Goal: Task Accomplishment & Management: Manage account settings

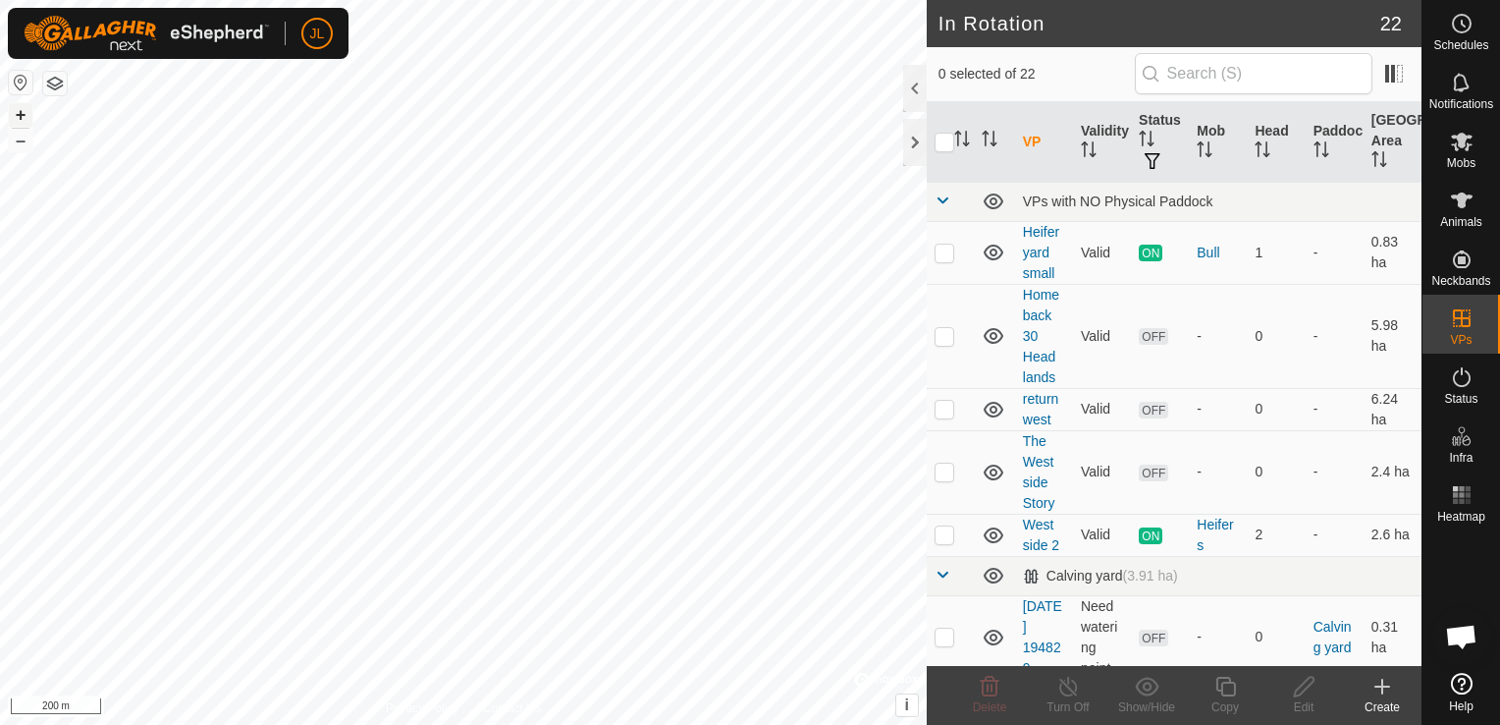
click at [17, 118] on button "+" at bounding box center [21, 115] width 24 height 24
click at [16, 110] on button "+" at bounding box center [21, 115] width 24 height 24
click at [15, 114] on button "+" at bounding box center [21, 115] width 24 height 24
click at [1469, 153] on es-mob-svg-icon at bounding box center [1461, 141] width 35 height 31
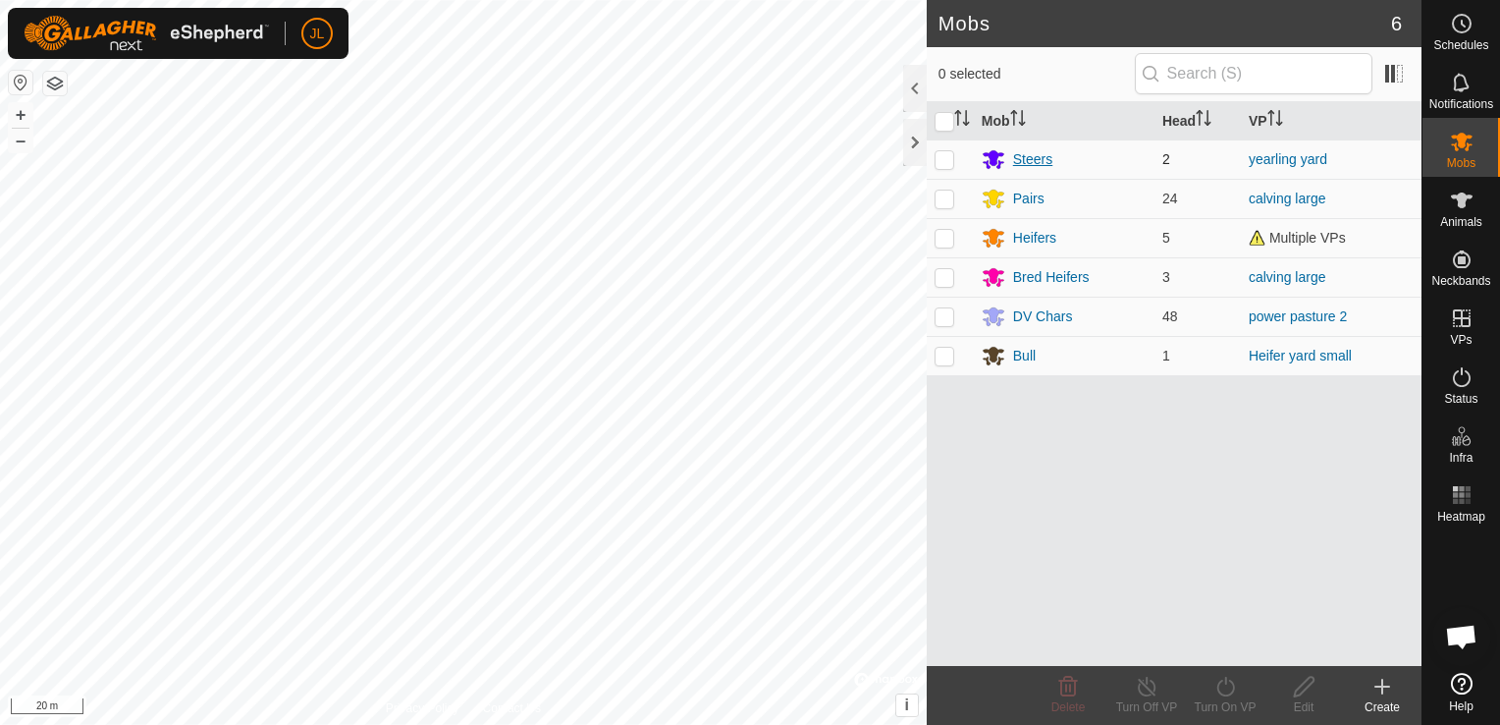
click at [1029, 155] on div "Steers" at bounding box center [1032, 159] width 39 height 21
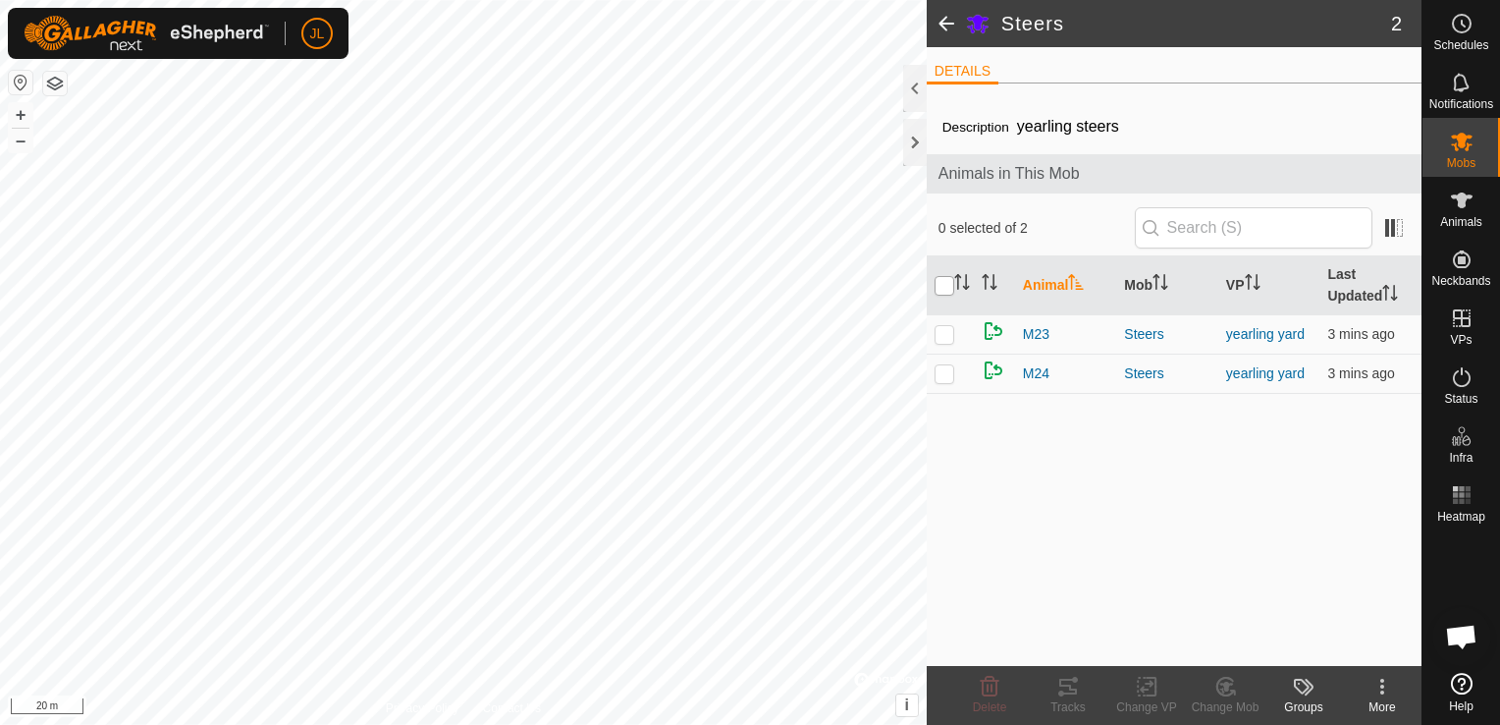
click at [945, 289] on input "checkbox" at bounding box center [945, 286] width 20 height 20
checkbox input "true"
click at [1146, 693] on icon at bounding box center [1147, 686] width 25 height 24
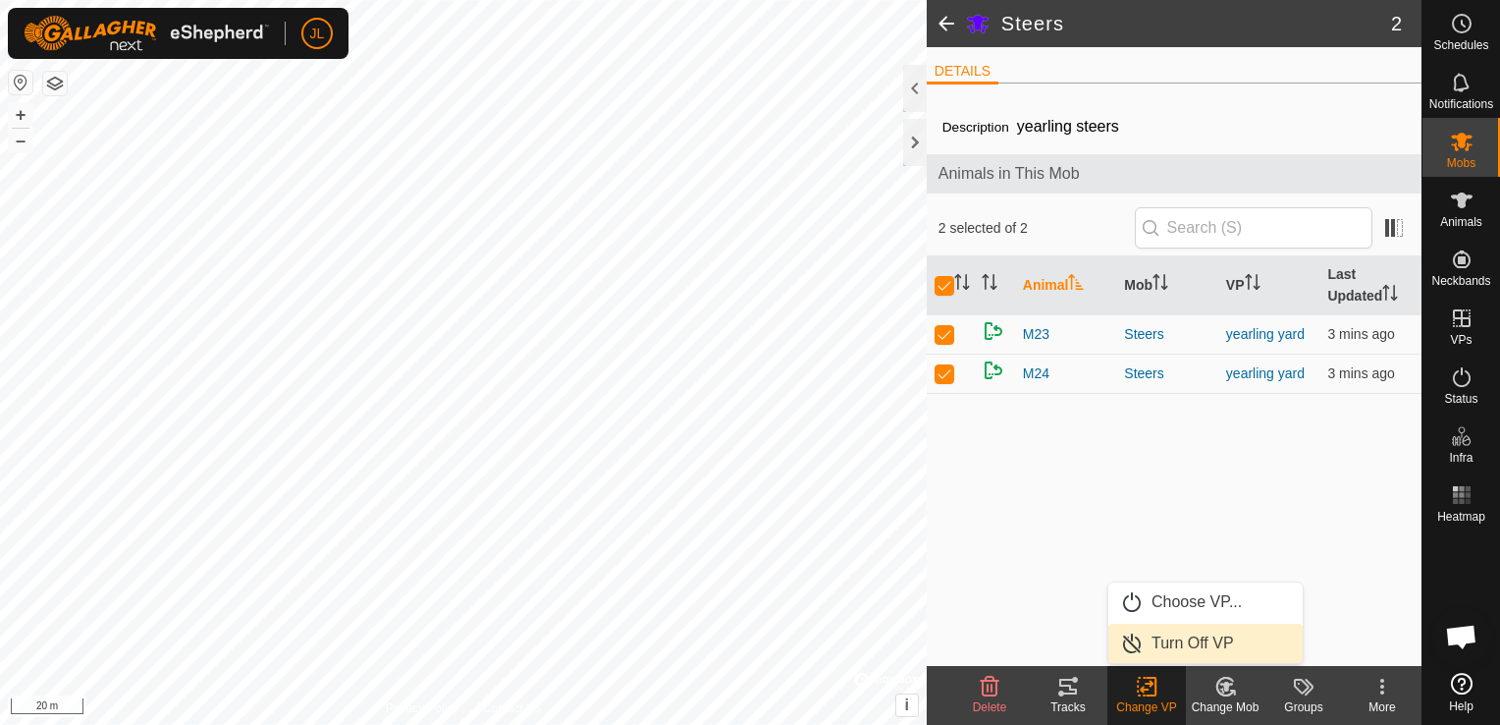
click at [1194, 638] on link "Turn Off VP" at bounding box center [1205, 642] width 194 height 39
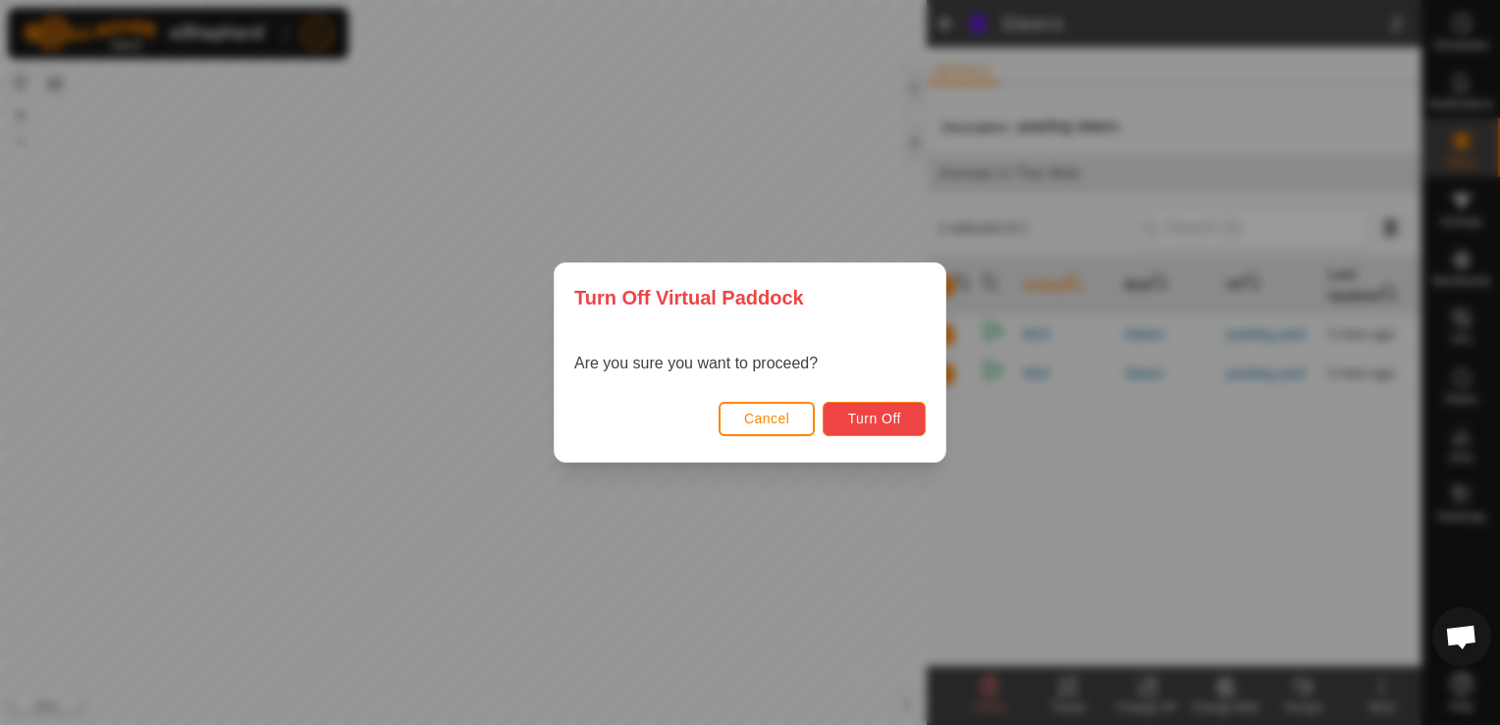
click at [863, 416] on span "Turn Off" at bounding box center [874, 418] width 54 height 16
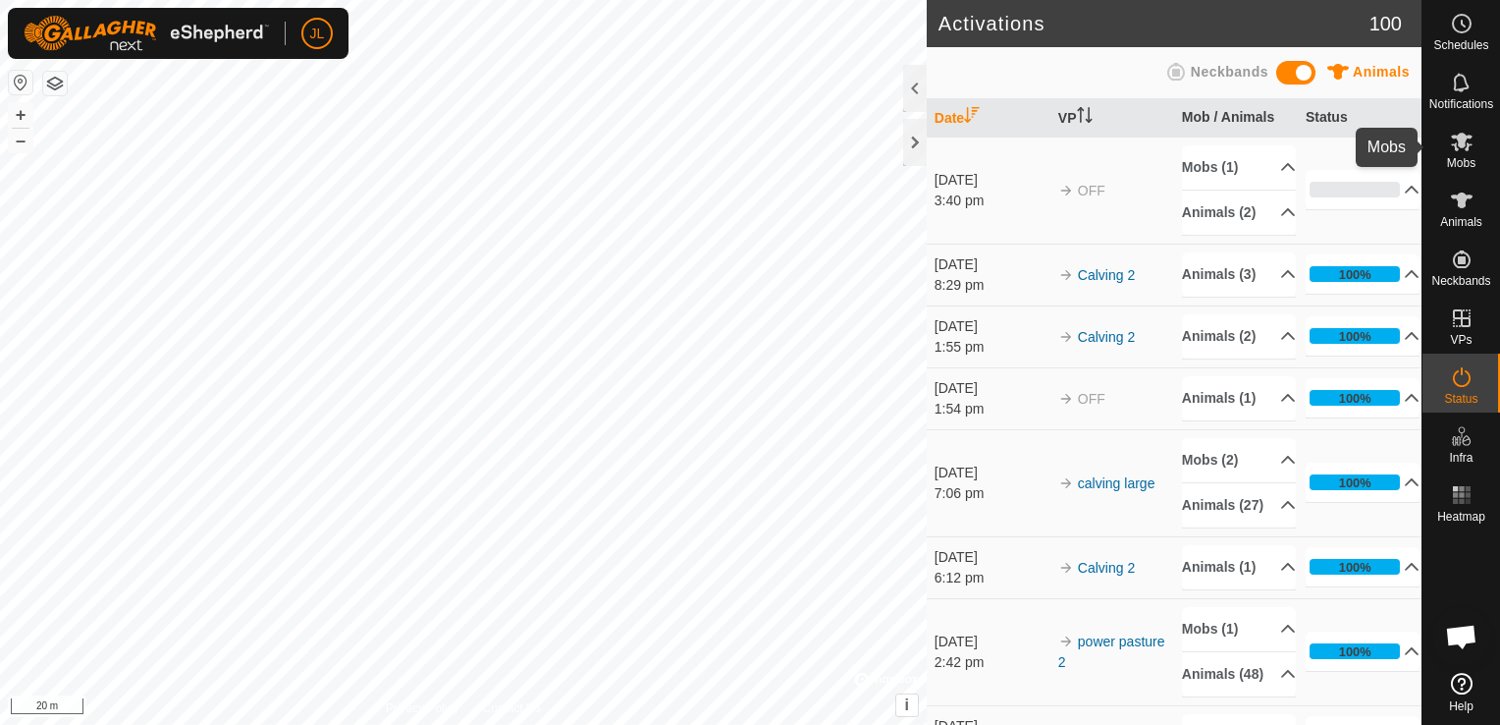
click at [1457, 146] on icon at bounding box center [1462, 142] width 24 height 24
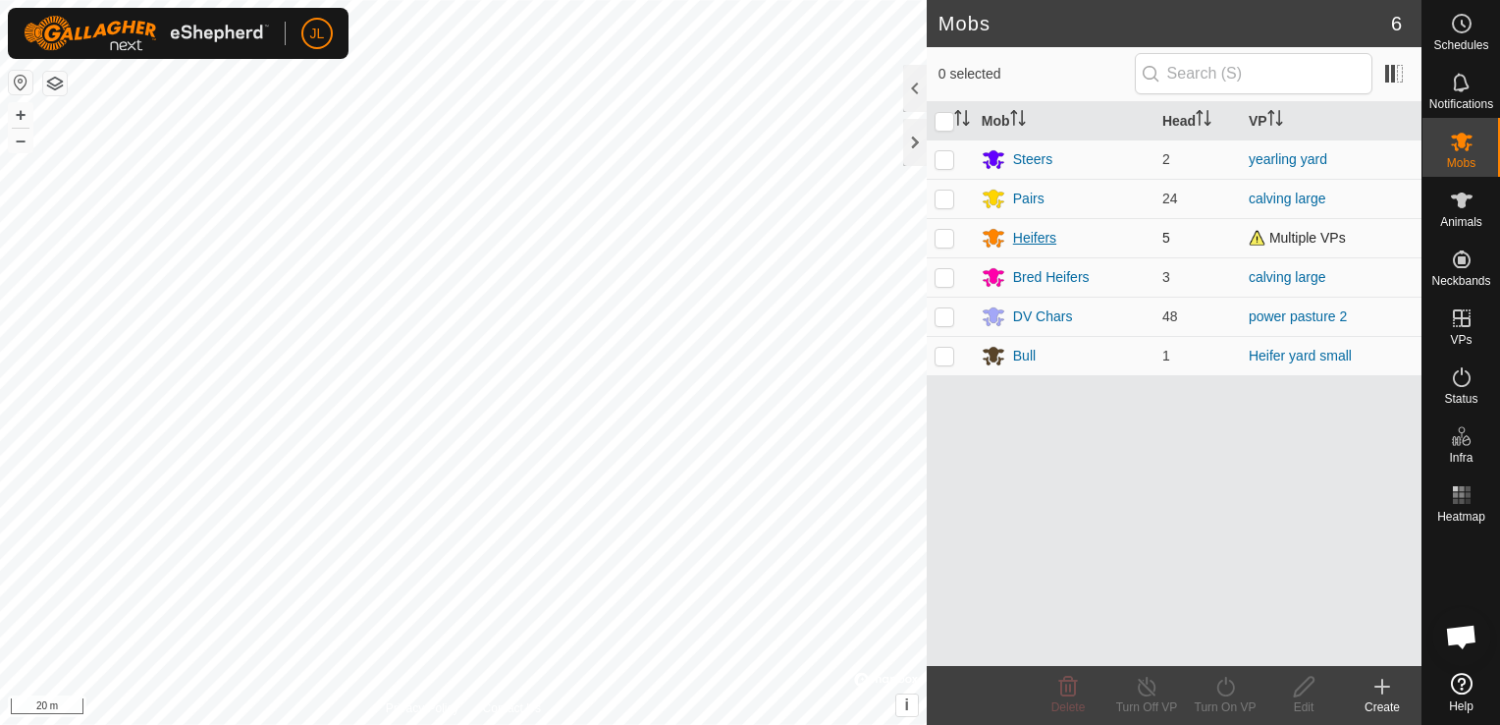
click at [1034, 238] on div "Heifers" at bounding box center [1034, 238] width 43 height 21
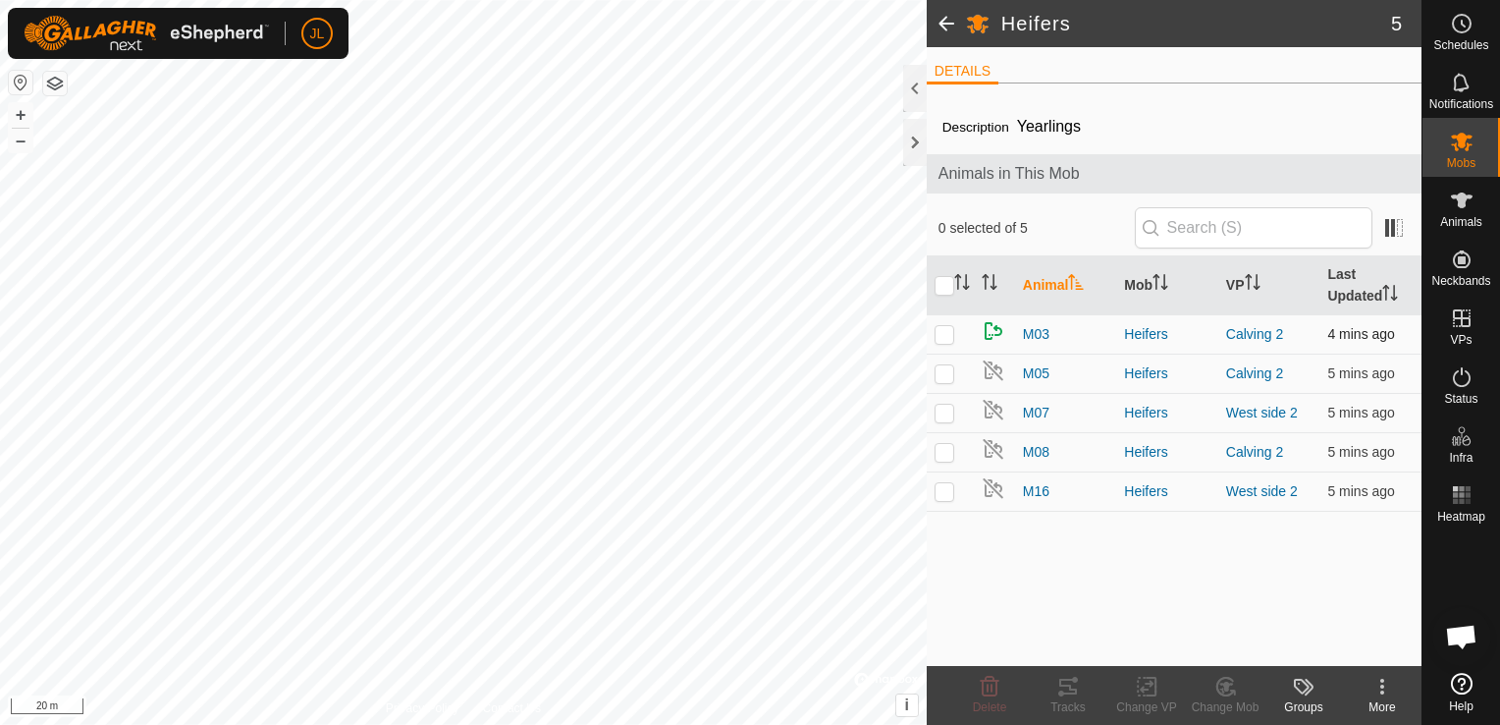
click at [936, 332] on p-checkbox at bounding box center [945, 334] width 20 height 16
checkbox input "true"
click at [967, 373] on td at bounding box center [950, 372] width 47 height 39
checkbox input "true"
click at [944, 449] on p-checkbox at bounding box center [945, 452] width 20 height 16
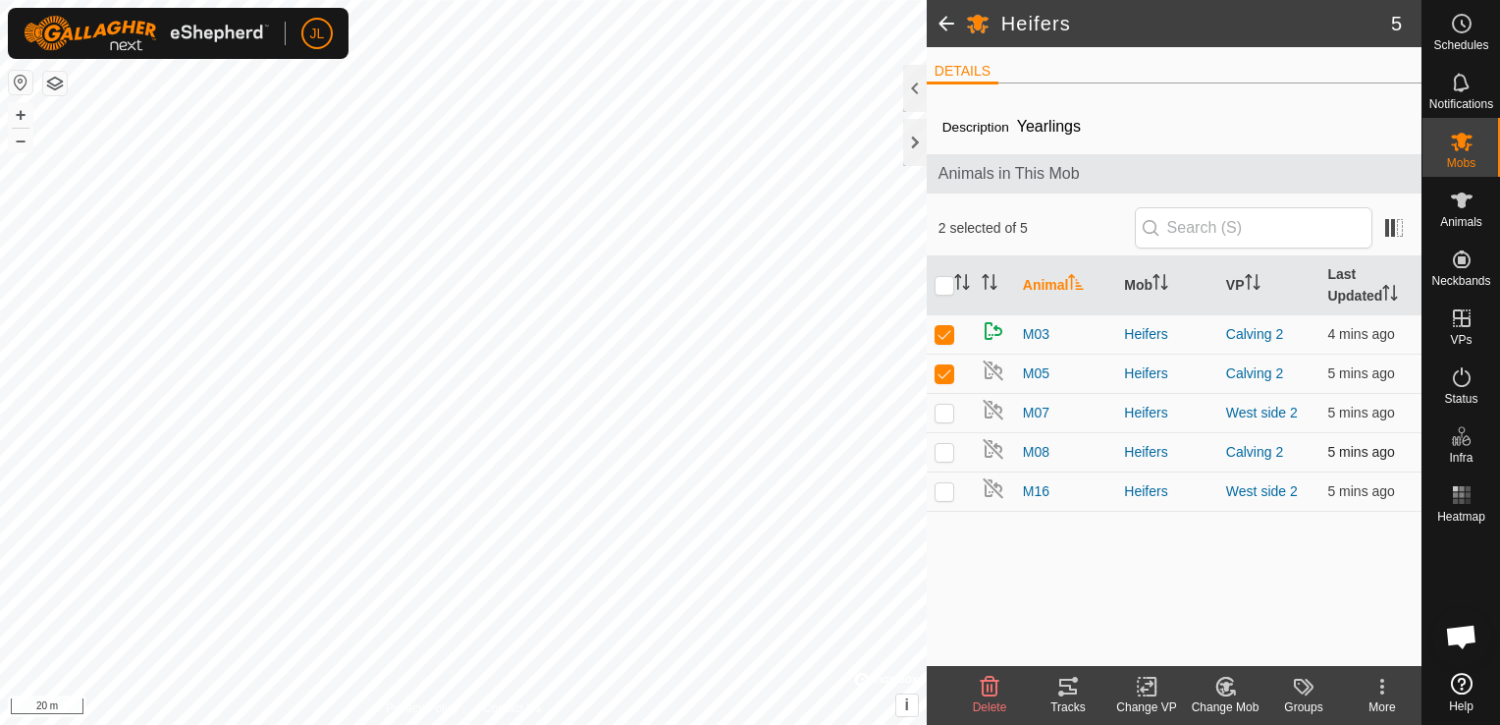
checkbox input "true"
click at [1148, 693] on icon at bounding box center [1147, 686] width 25 height 24
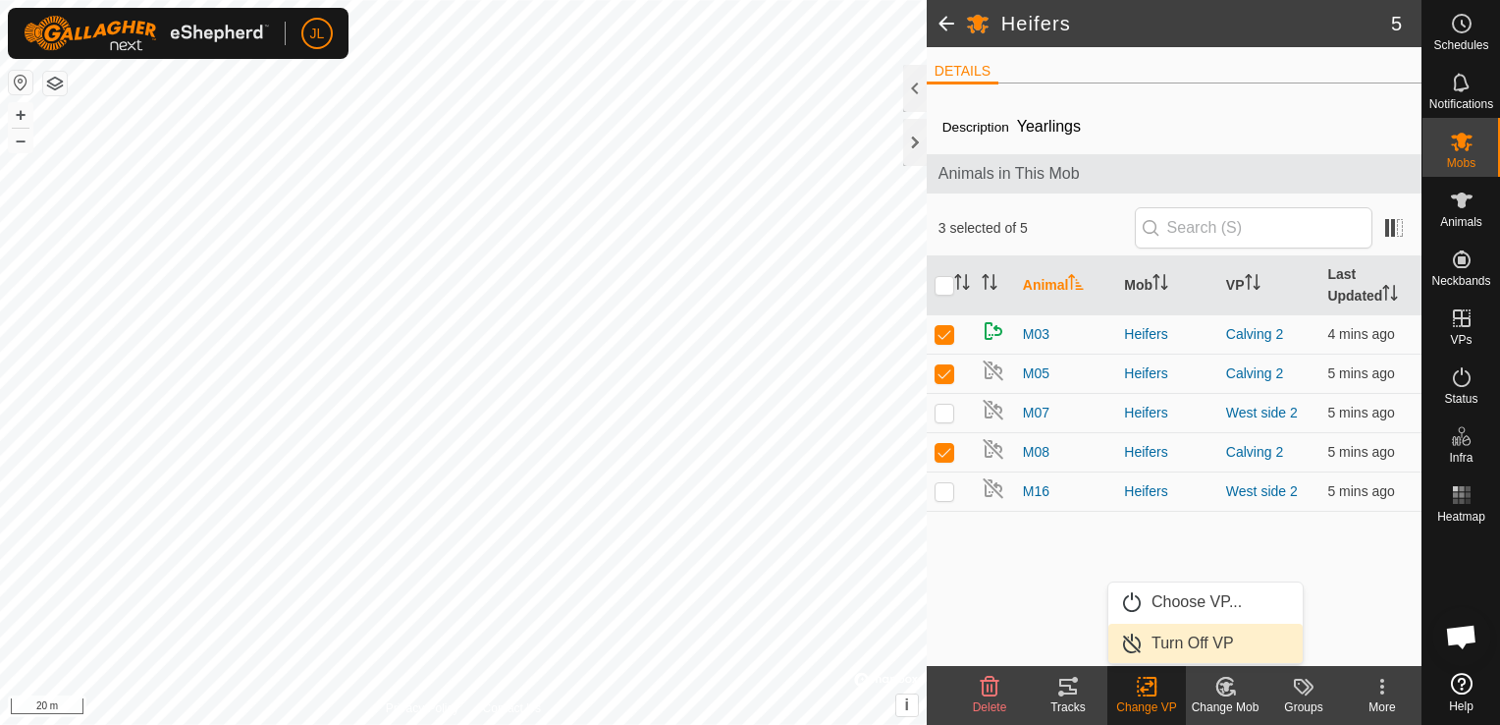
click at [1189, 642] on link "Turn Off VP" at bounding box center [1205, 642] width 194 height 39
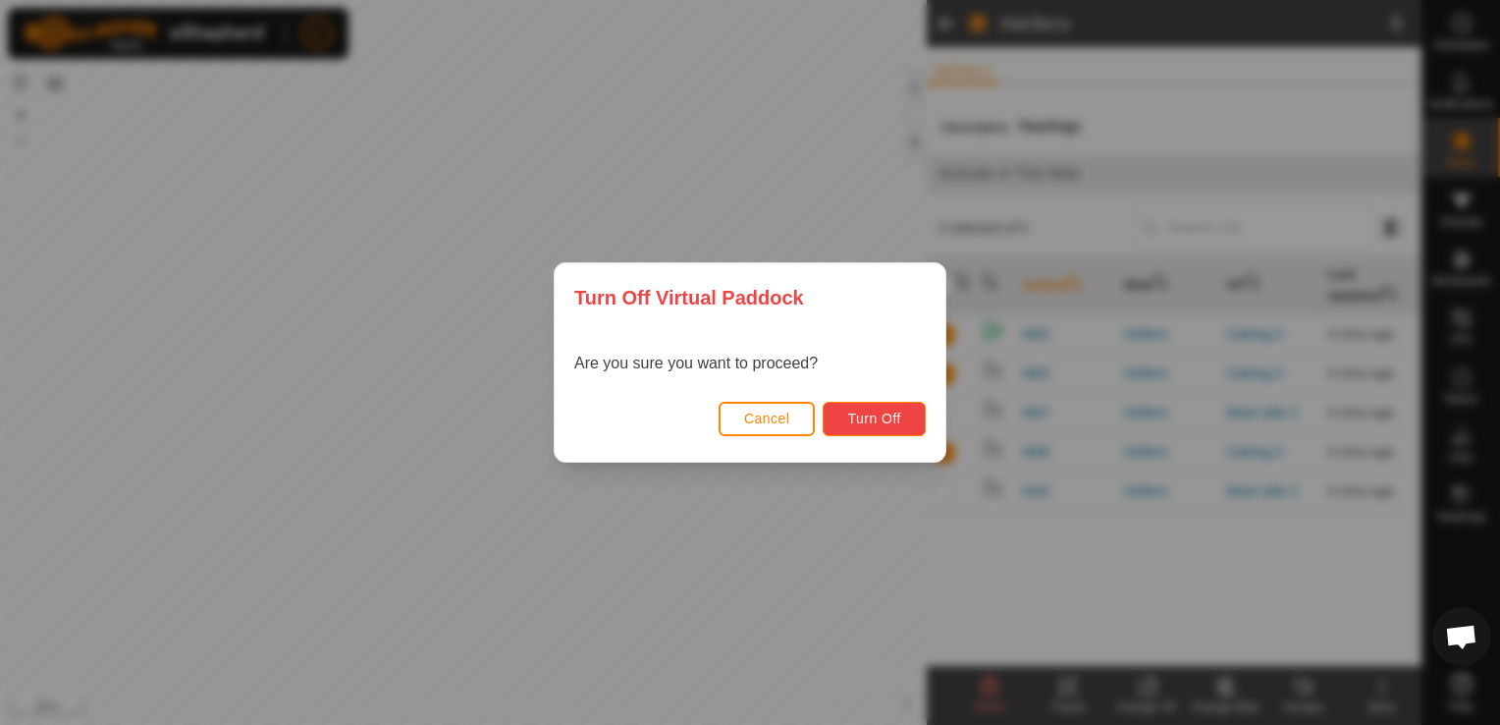
click at [884, 414] on span "Turn Off" at bounding box center [874, 418] width 54 height 16
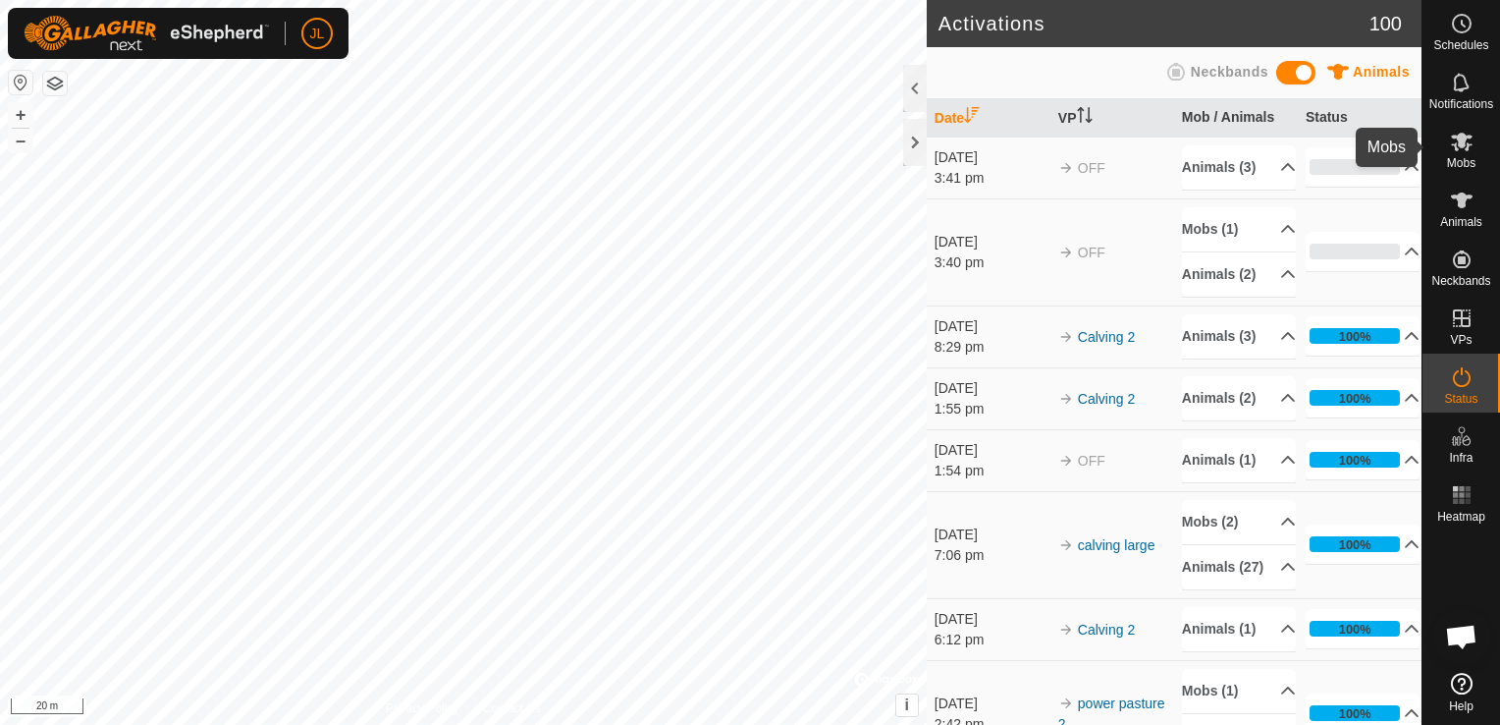
click at [1466, 152] on icon at bounding box center [1462, 142] width 24 height 24
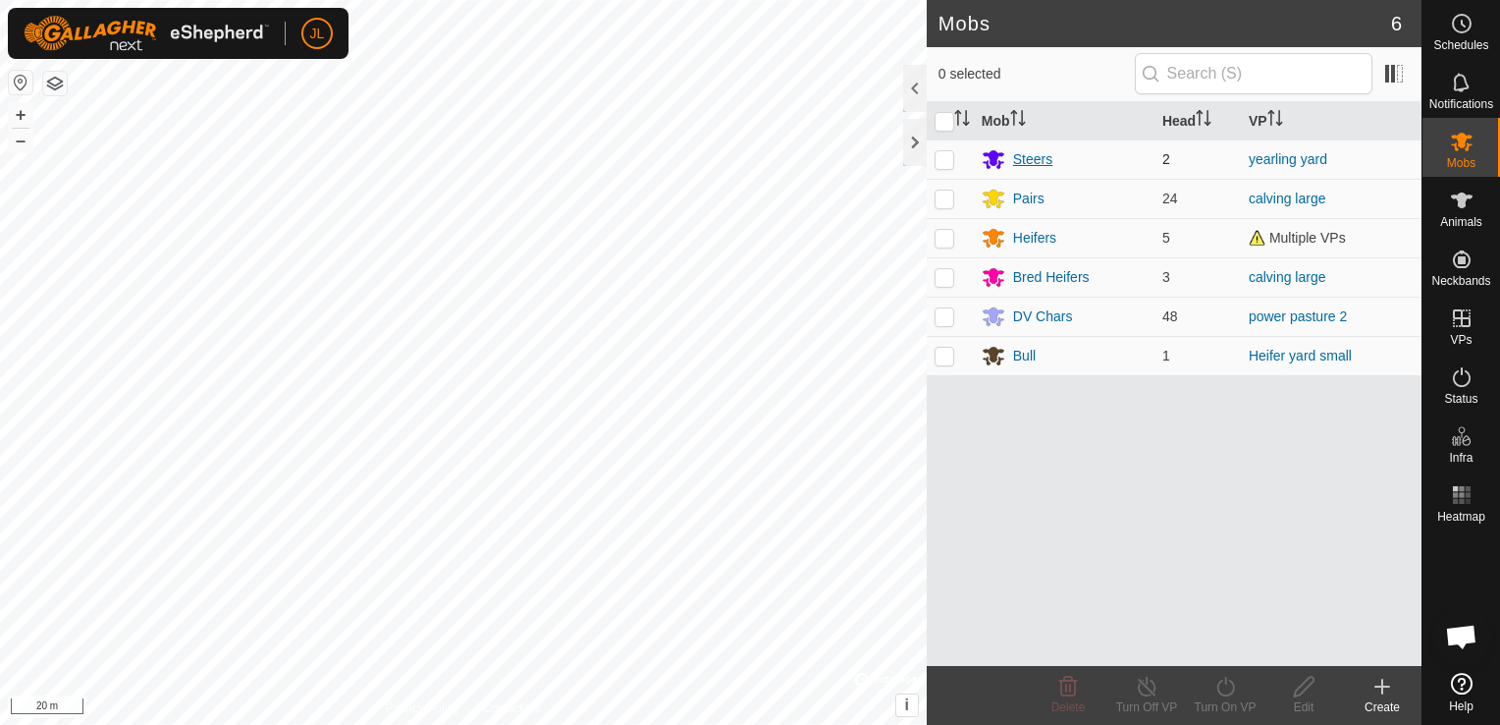
click at [1029, 158] on div "Steers" at bounding box center [1032, 159] width 39 height 21
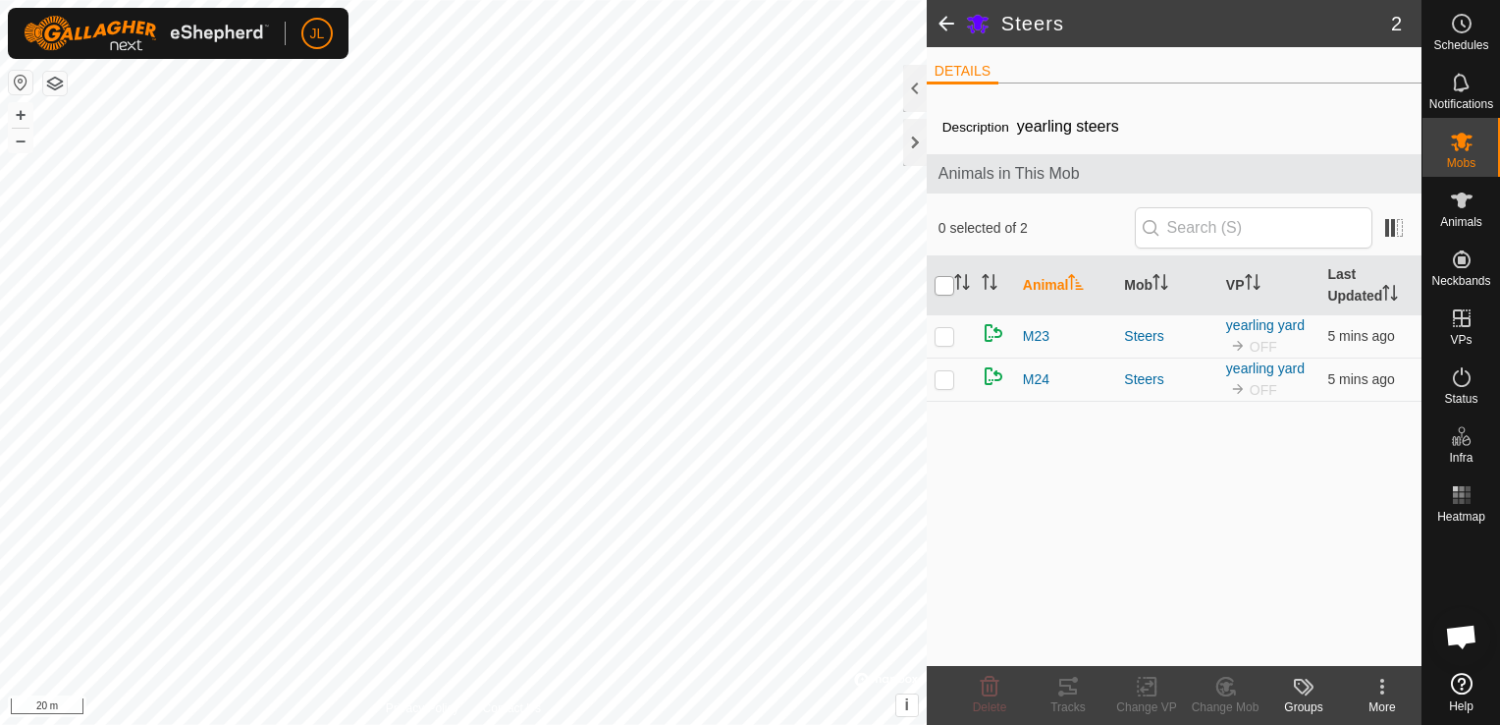
click at [939, 282] on input "checkbox" at bounding box center [945, 286] width 20 height 20
checkbox input "true"
click at [1376, 689] on icon at bounding box center [1383, 686] width 24 height 24
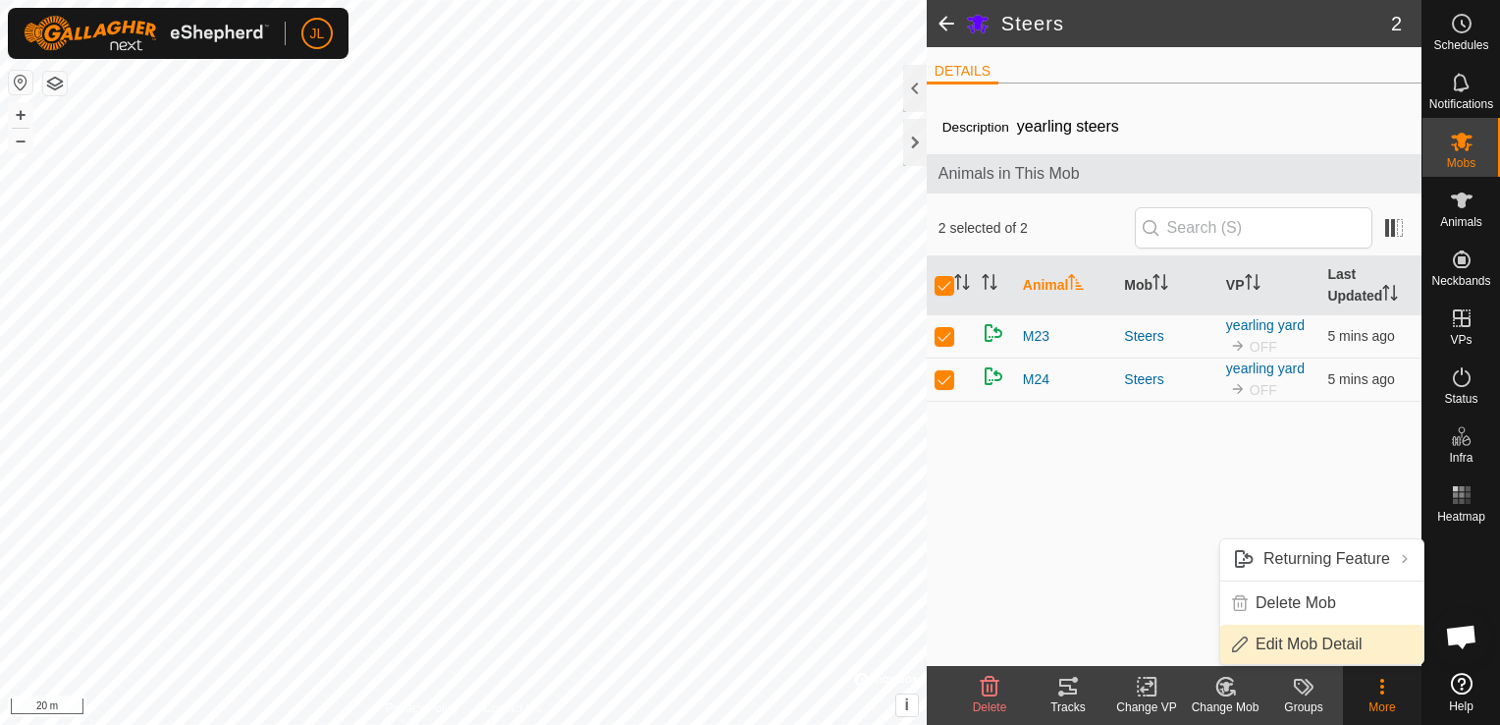
click at [1330, 646] on link "Edit Mob Detail" at bounding box center [1321, 643] width 203 height 39
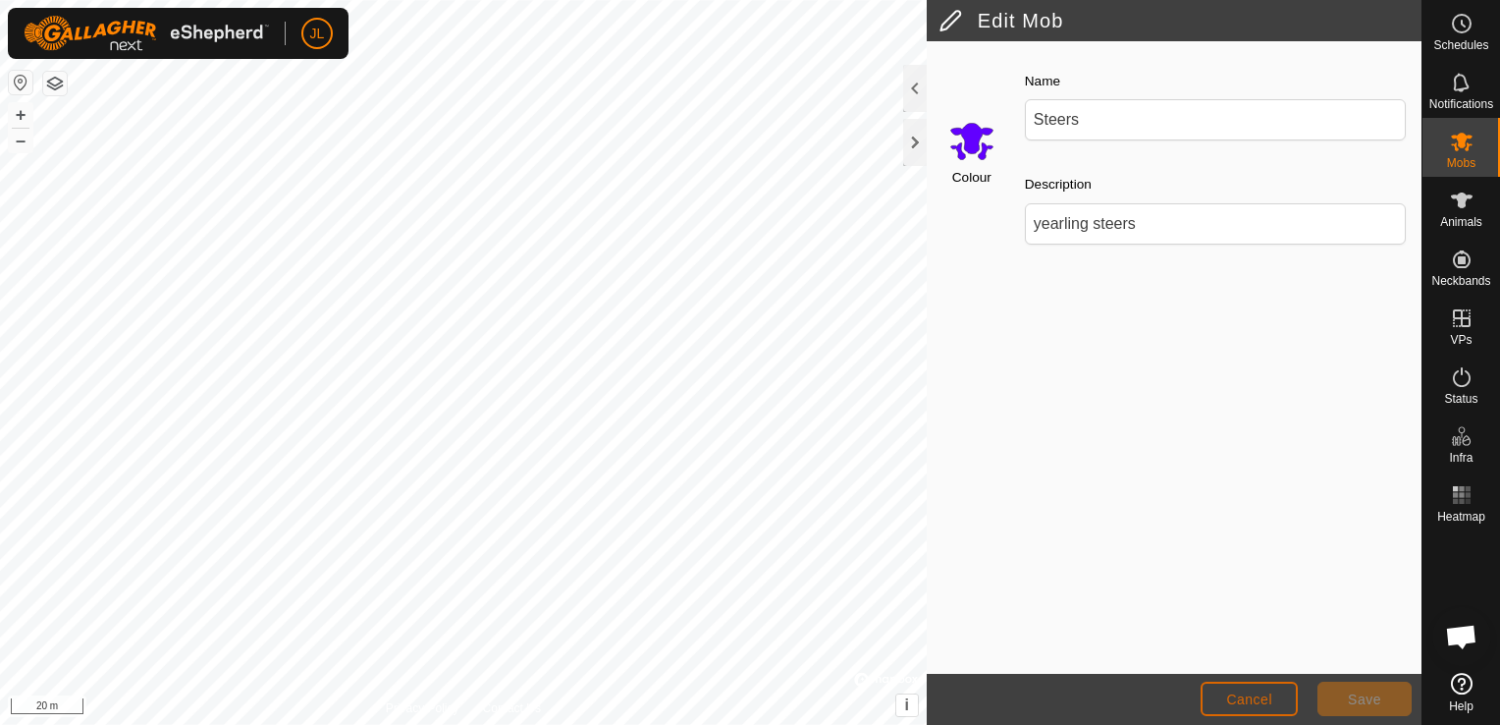
click at [1249, 691] on span "Cancel" at bounding box center [1249, 699] width 46 height 16
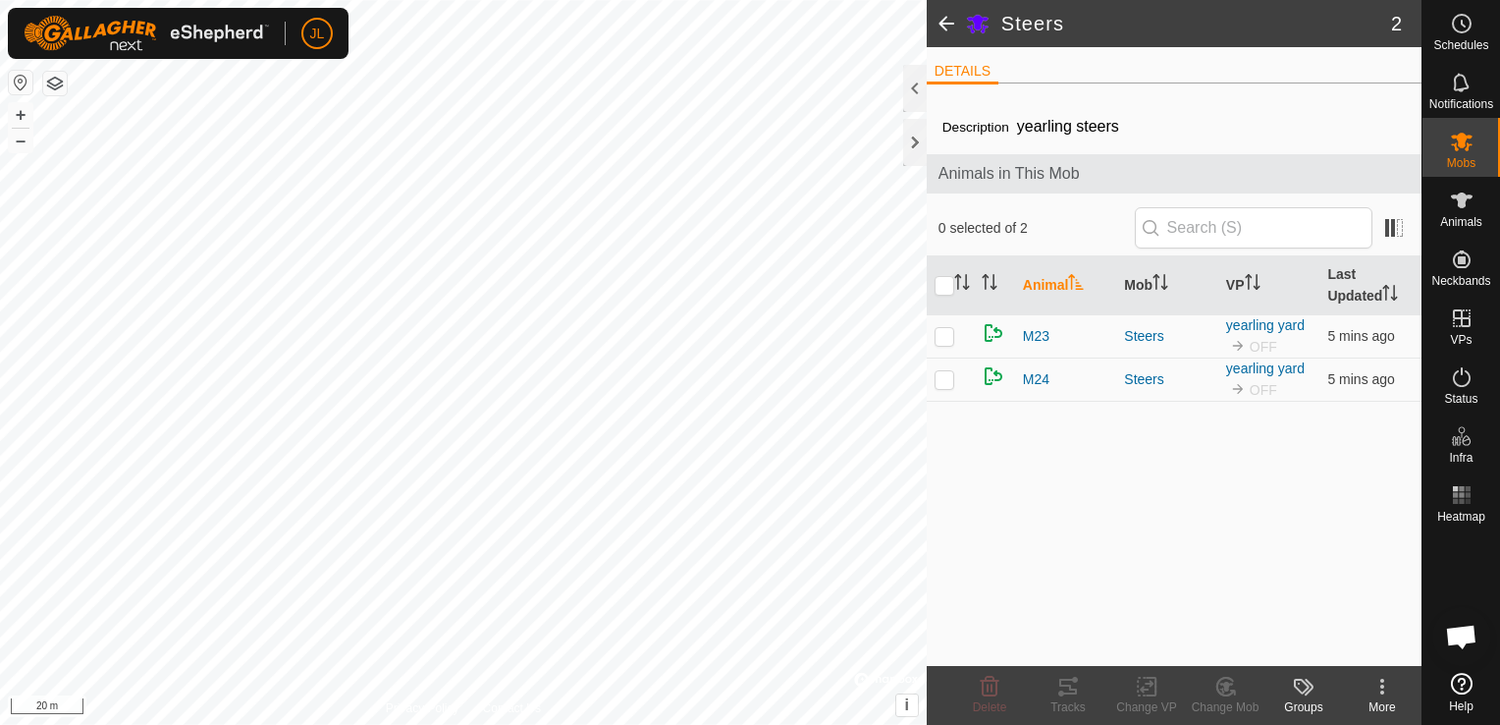
click at [982, 465] on div "Steers 2 DETAILS Description yearling steers Animals in This Mob 0 selected of …" at bounding box center [711, 362] width 1422 height 725
click at [19, 143] on button "–" at bounding box center [21, 141] width 24 height 24
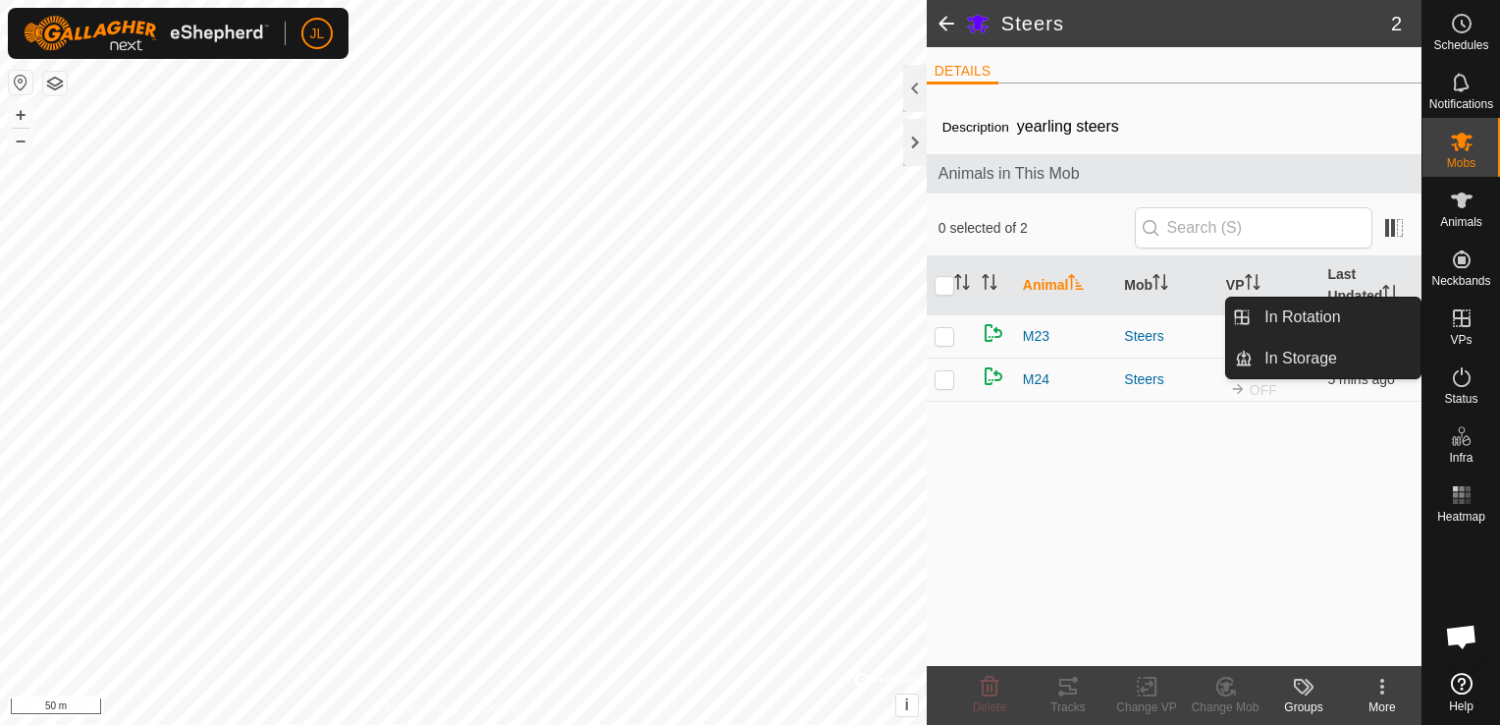
click at [1460, 321] on icon at bounding box center [1462, 318] width 24 height 24
click at [1452, 320] on icon at bounding box center [1462, 318] width 24 height 24
click at [1361, 313] on link "In Rotation" at bounding box center [1337, 316] width 168 height 39
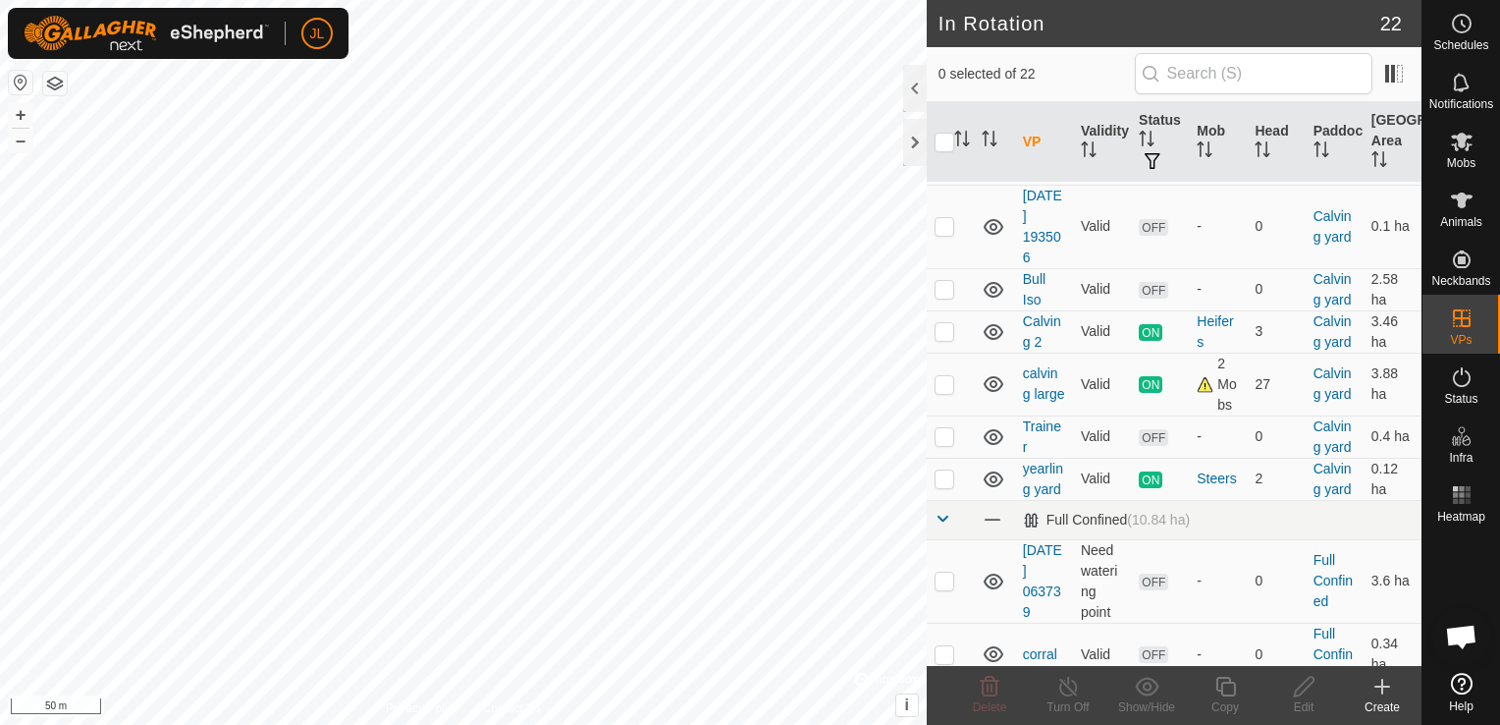
scroll to position [988, 0]
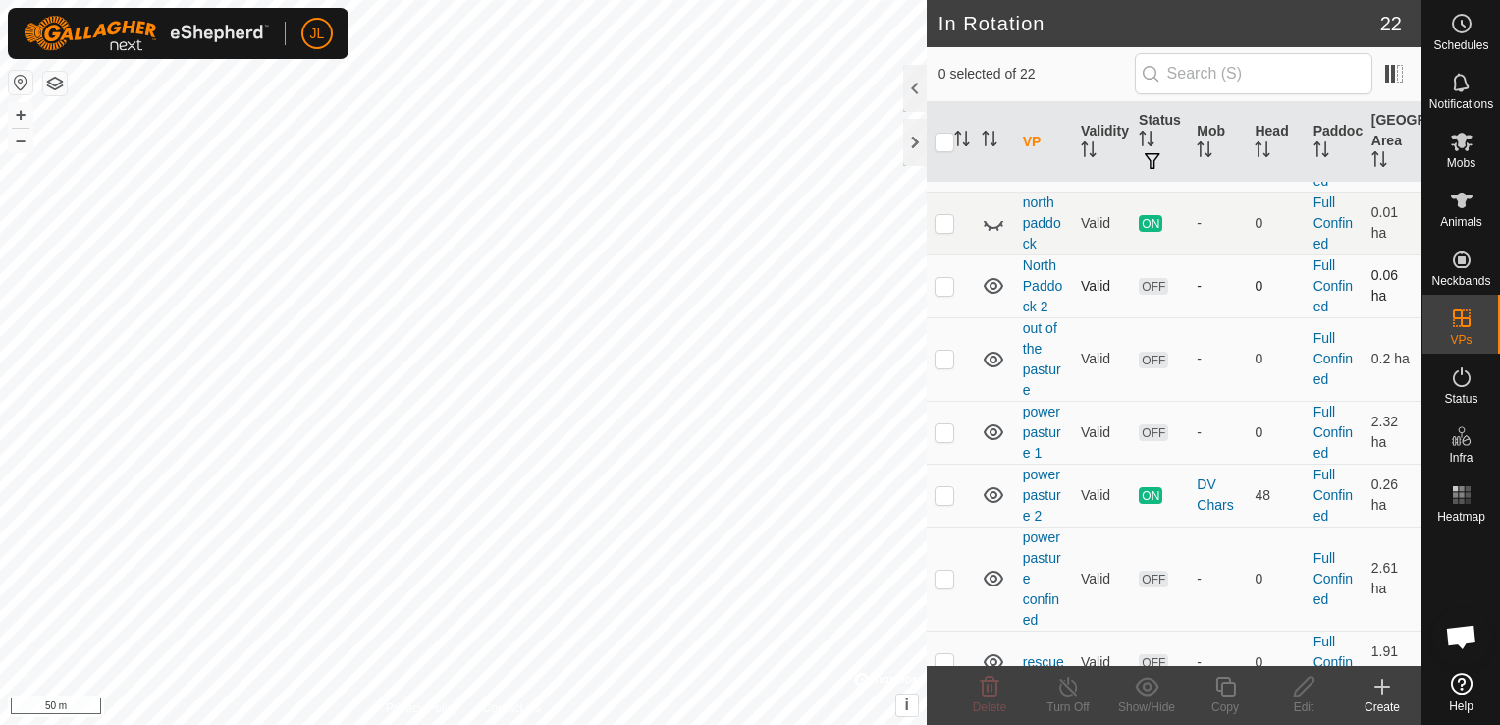
click at [940, 294] on p-checkbox at bounding box center [945, 286] width 20 height 16
checkbox input "true"
click at [1299, 690] on icon at bounding box center [1304, 686] width 25 height 24
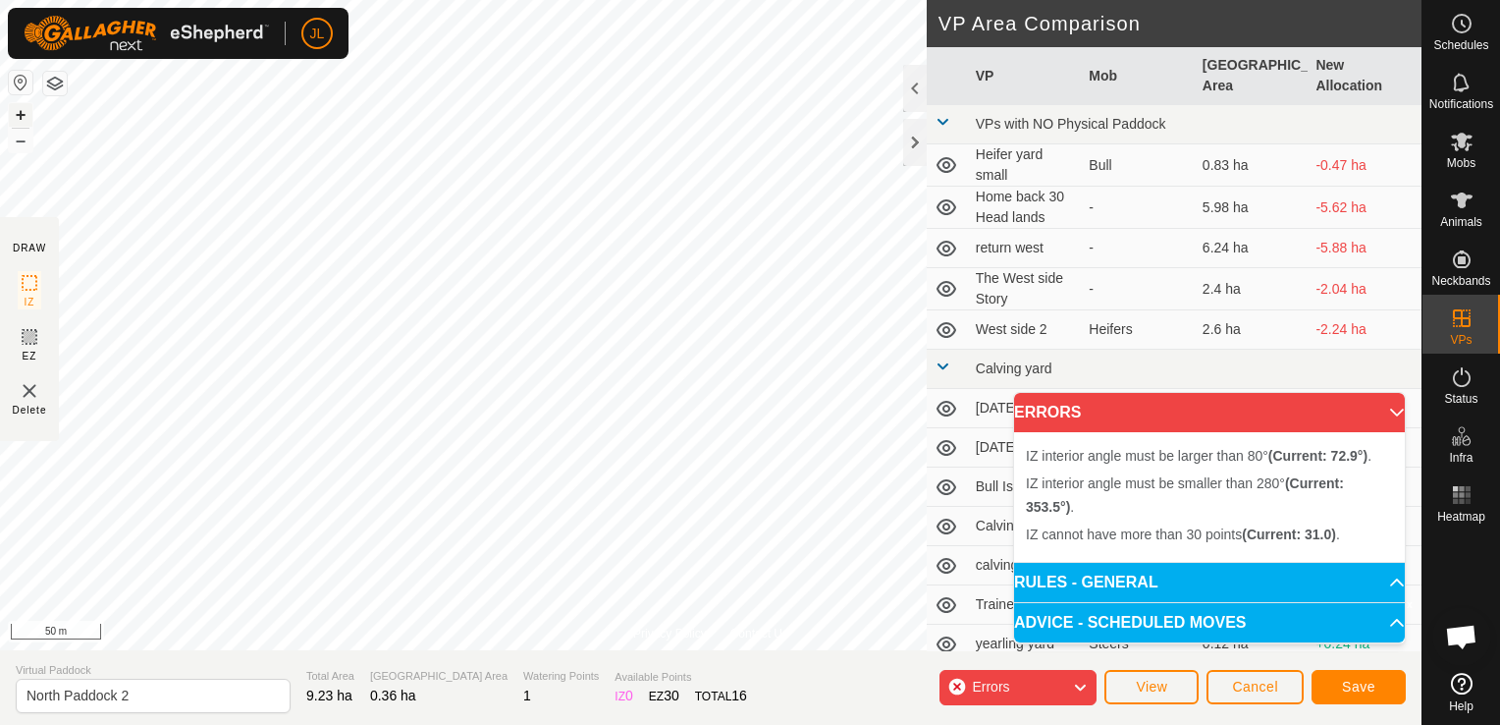
click at [26, 121] on button "+" at bounding box center [21, 115] width 24 height 24
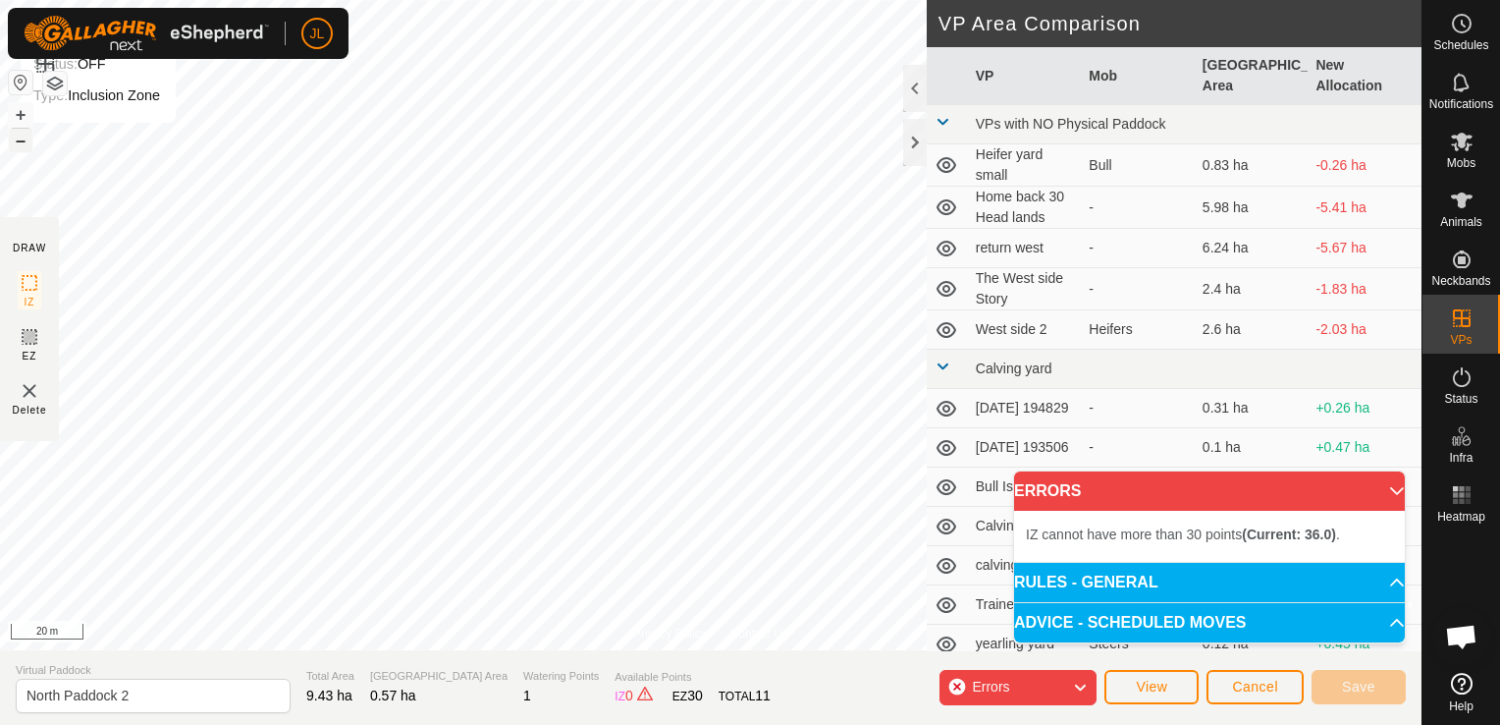
click at [23, 142] on button "–" at bounding box center [21, 141] width 24 height 24
